Goal: Transaction & Acquisition: Purchase product/service

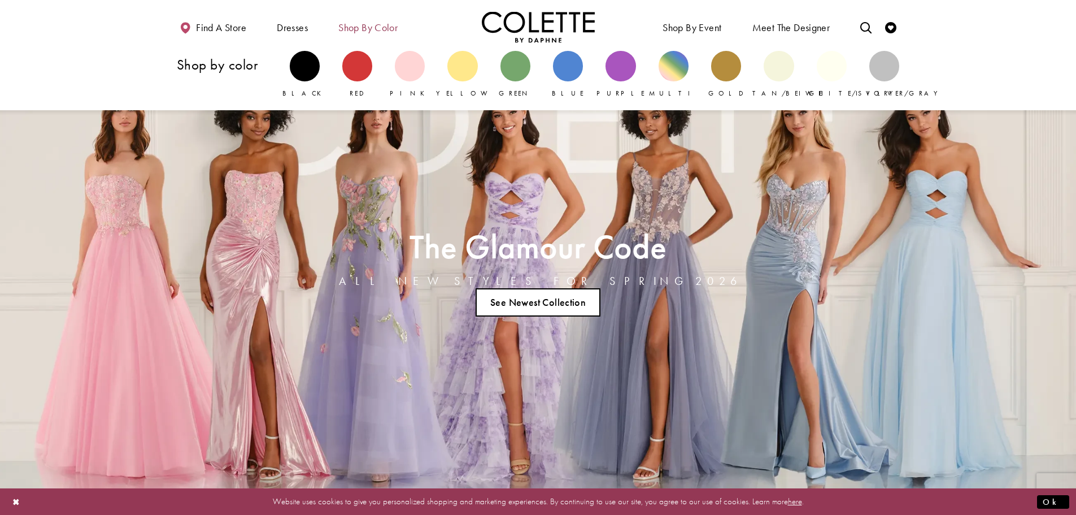
click at [382, 28] on span "Shop by color" at bounding box center [367, 27] width 59 height 11
click at [416, 69] on div "Primary block" at bounding box center [410, 66] width 30 height 30
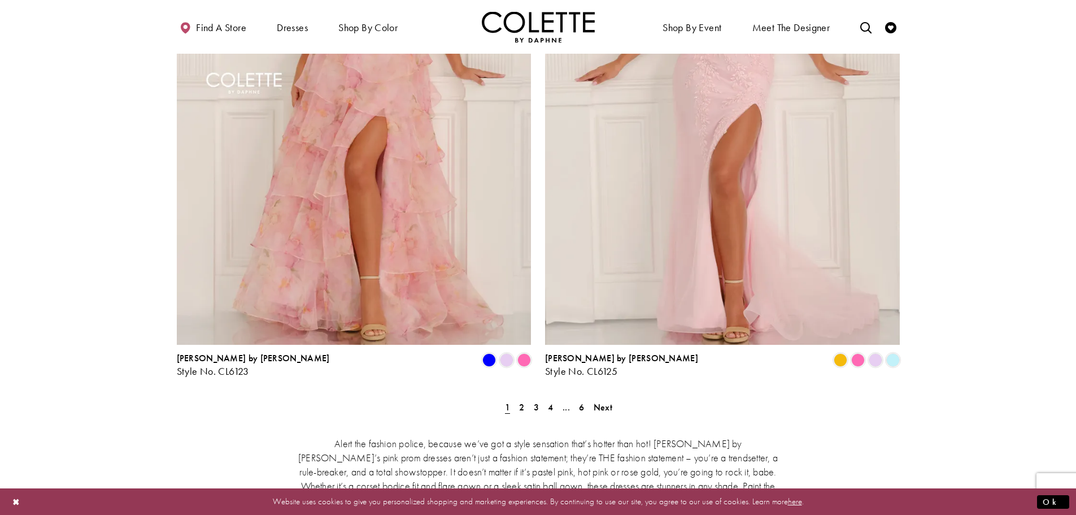
scroll to position [1988, 0]
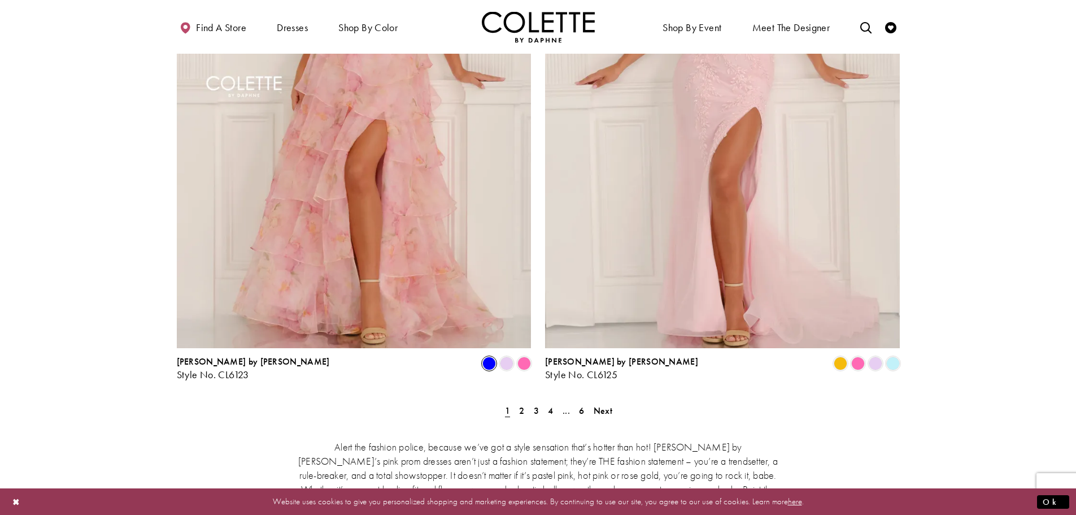
click at [489, 356] on span "Product List" at bounding box center [489, 363] width 14 height 14
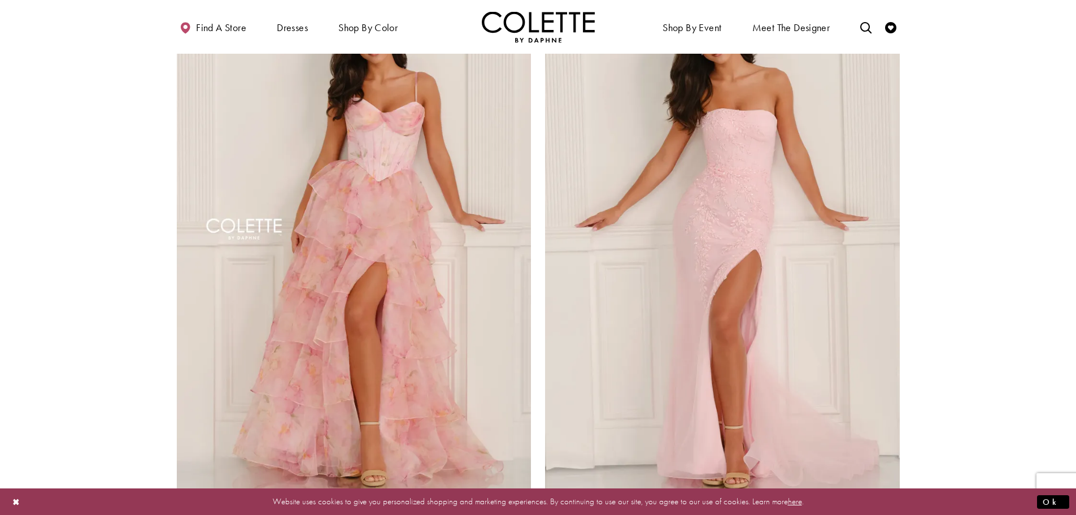
scroll to position [1931, 0]
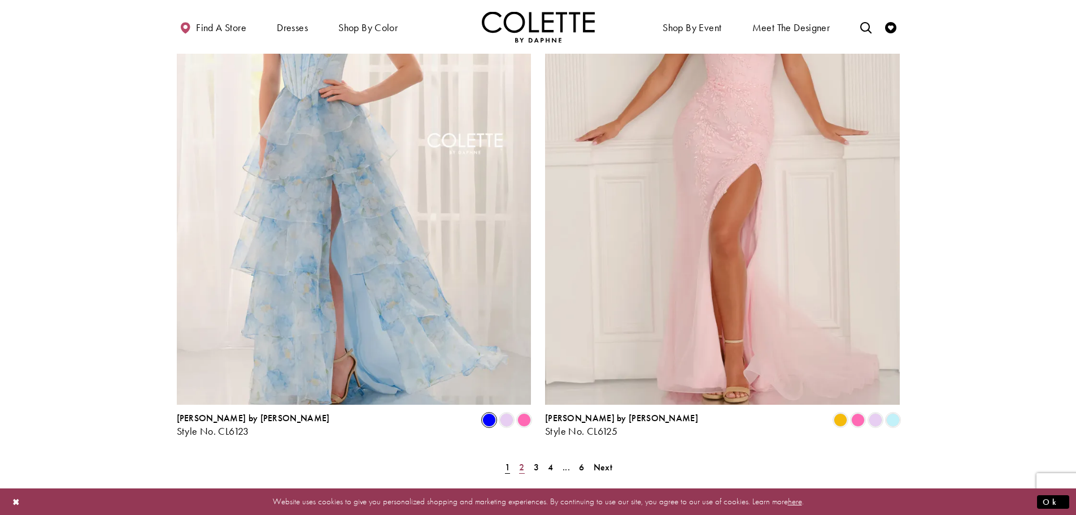
click at [522, 461] on span "2" at bounding box center [521, 467] width 5 height 12
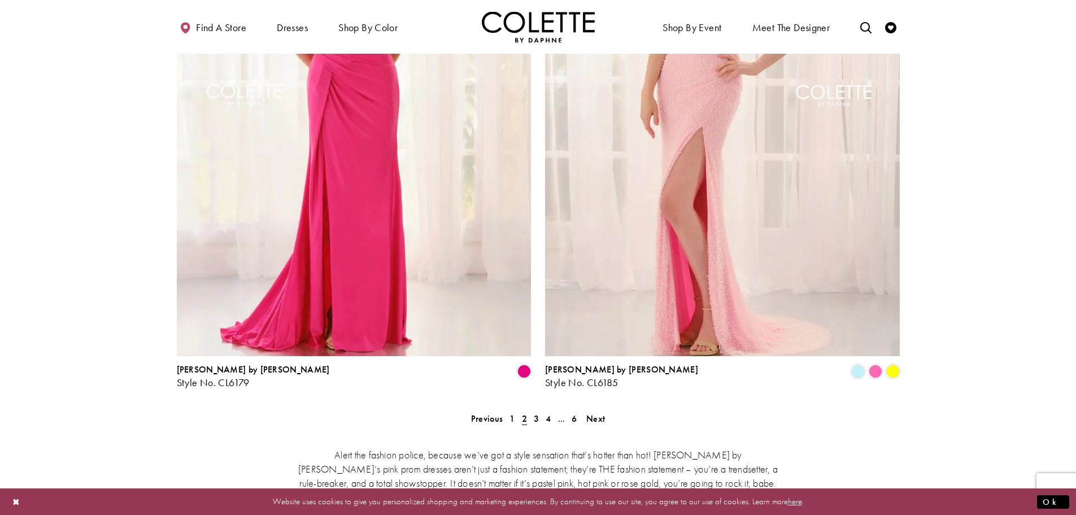
scroll to position [1981, 0]
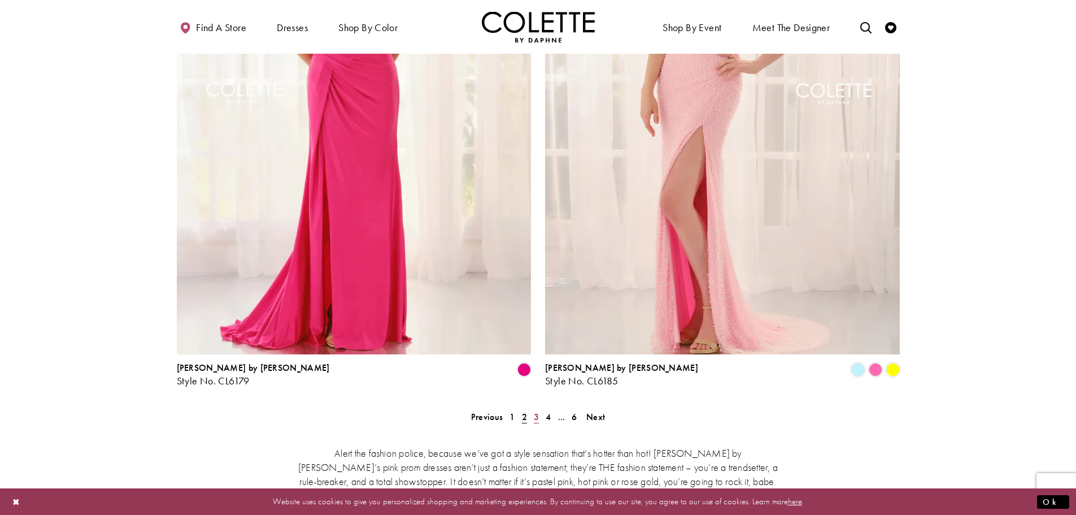
click at [534, 411] on span "3" at bounding box center [536, 417] width 5 height 12
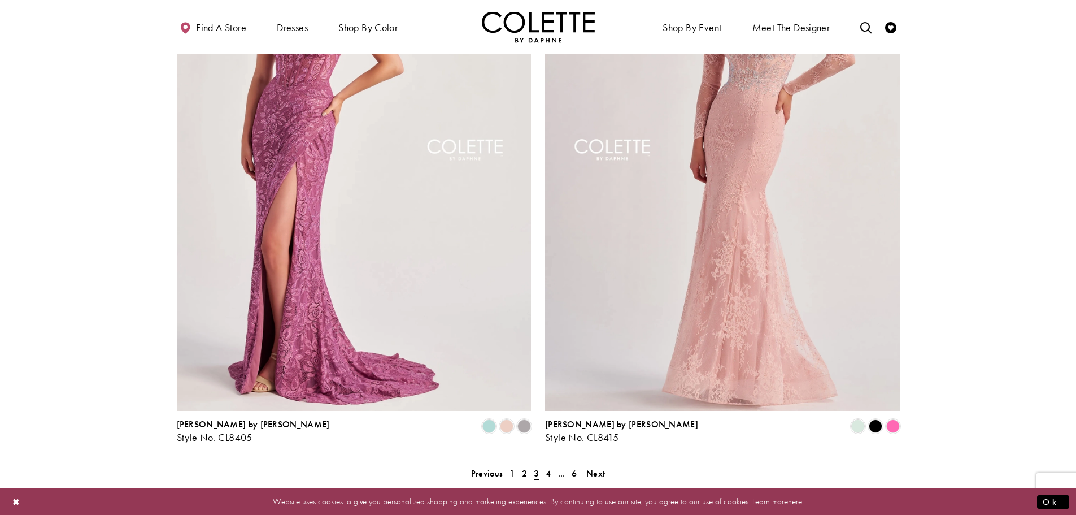
scroll to position [2151, 0]
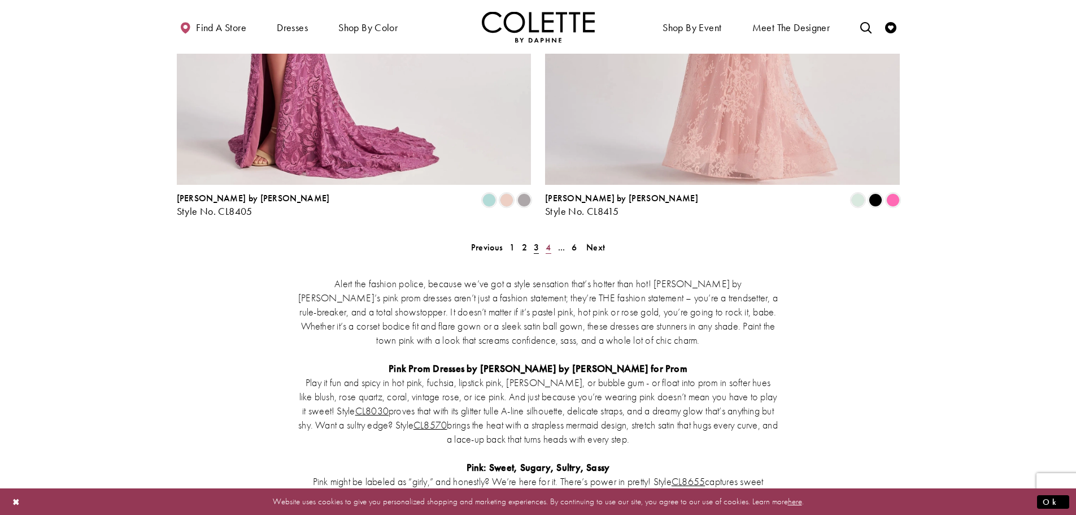
click at [548, 241] on span "4" at bounding box center [548, 247] width 5 height 12
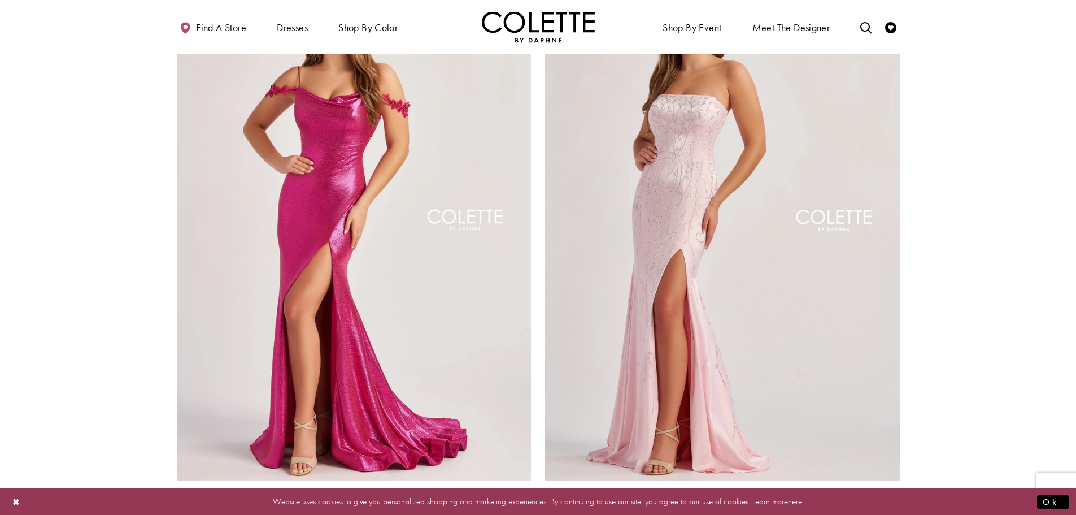
scroll to position [1858, 0]
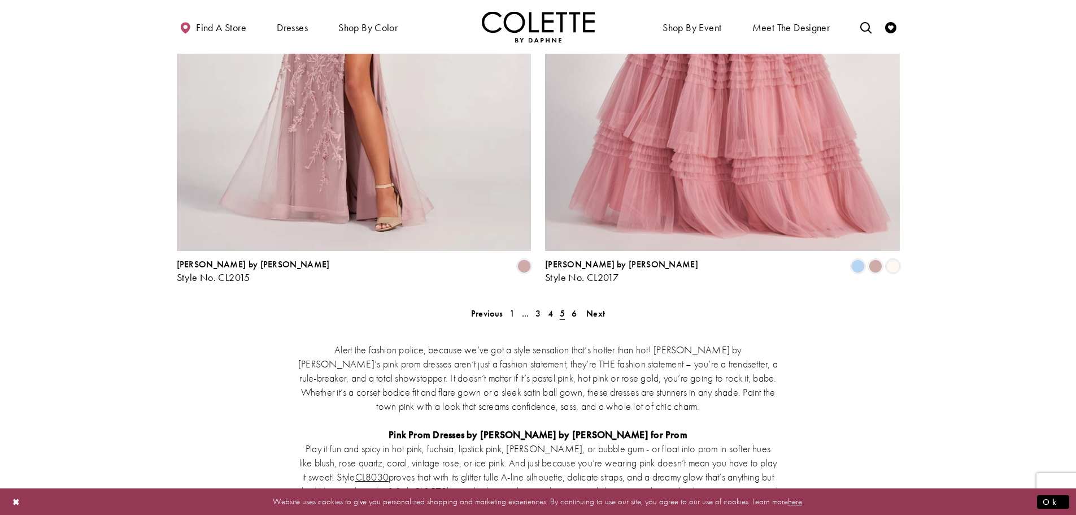
scroll to position [2151, 0]
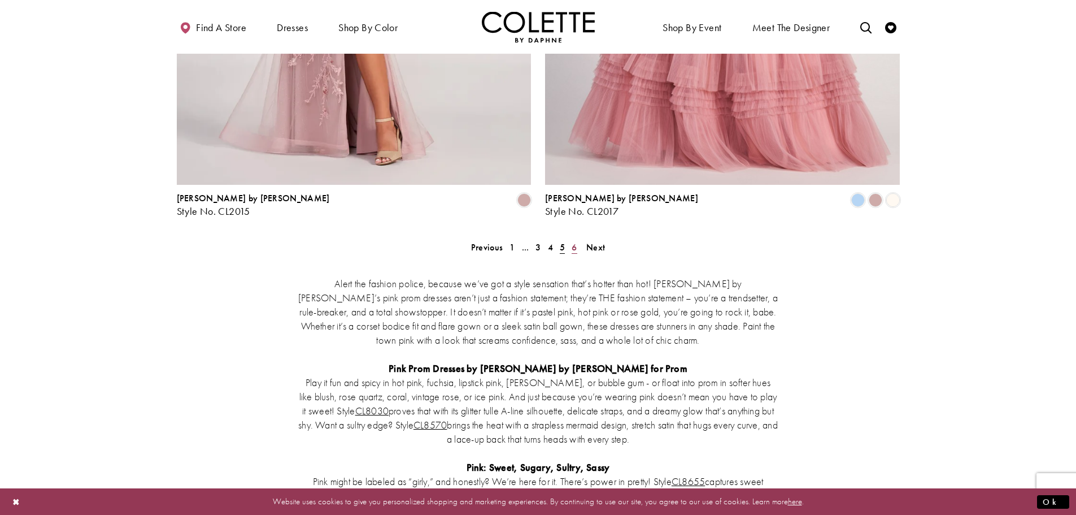
click at [576, 241] on span "6" at bounding box center [574, 247] width 5 height 12
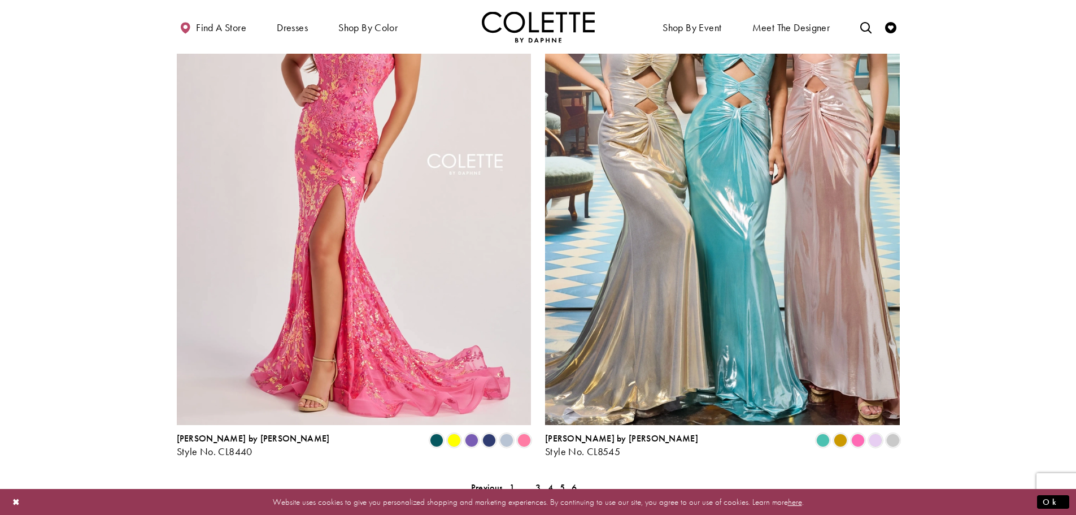
scroll to position [1304, 0]
